Goal: Task Accomplishment & Management: Manage account settings

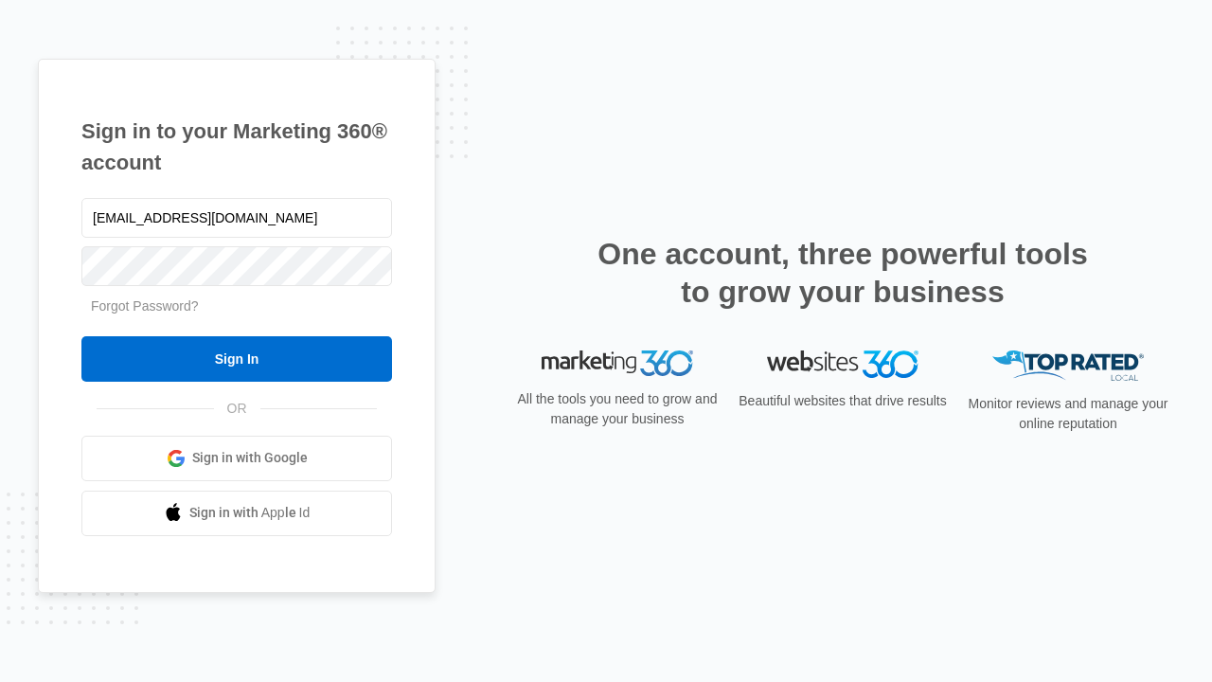
type input "dankie614@gmail.com"
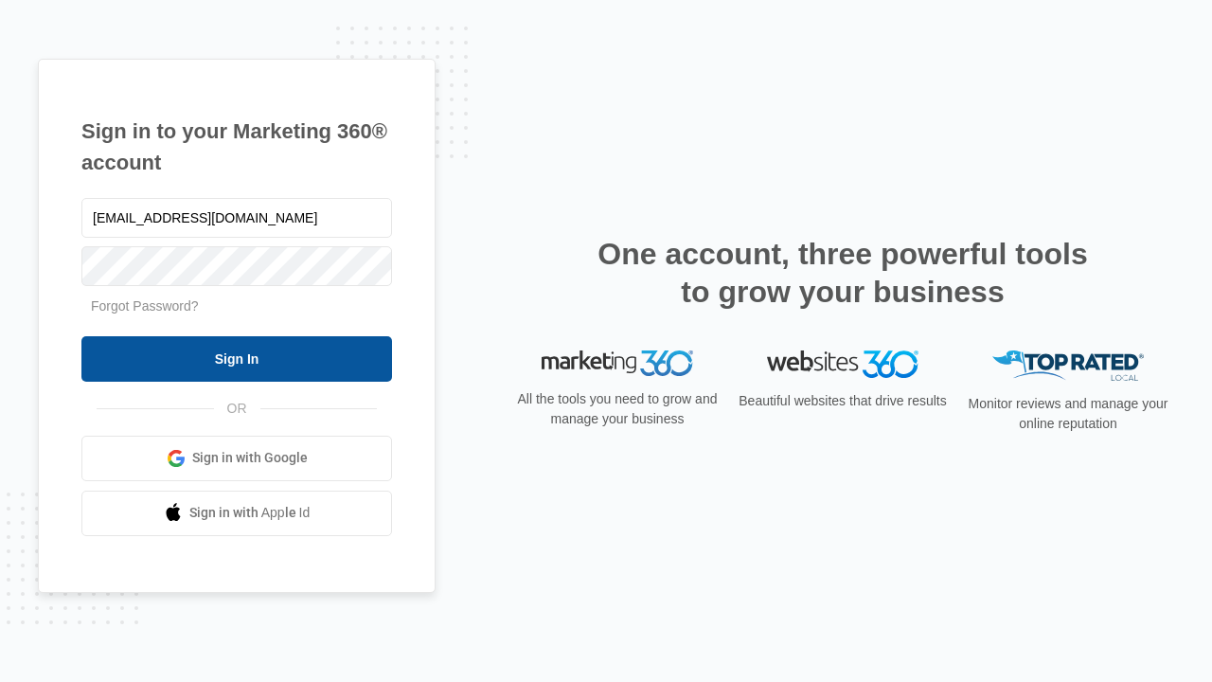
click at [237, 358] on input "Sign In" at bounding box center [236, 358] width 310 height 45
